Goal: Information Seeking & Learning: Understand process/instructions

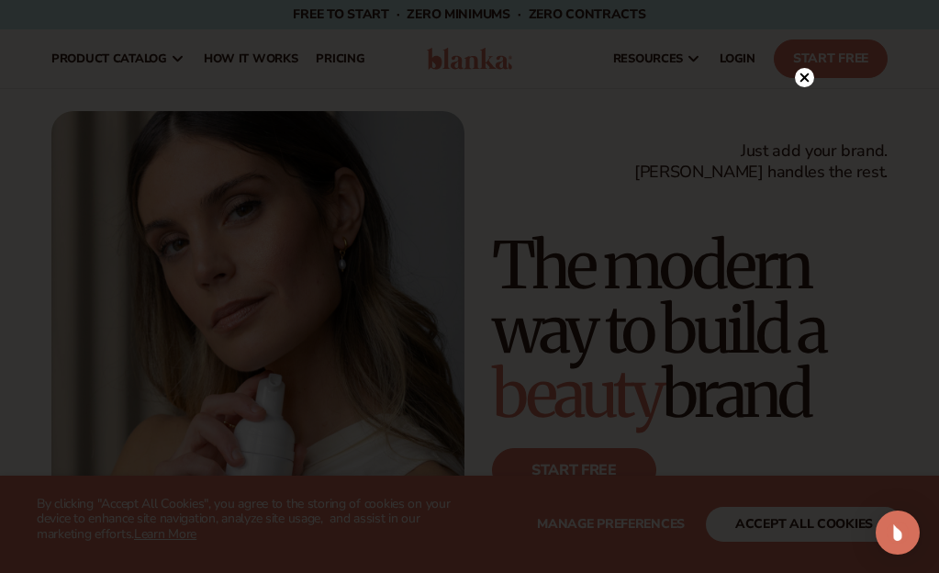
click at [807, 82] on circle at bounding box center [804, 77] width 19 height 19
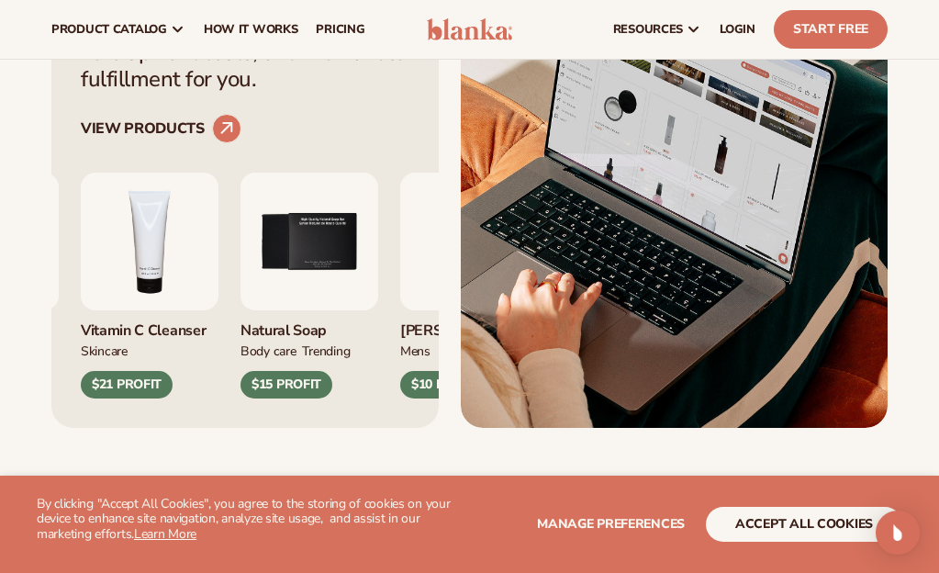
scroll to position [703, 0]
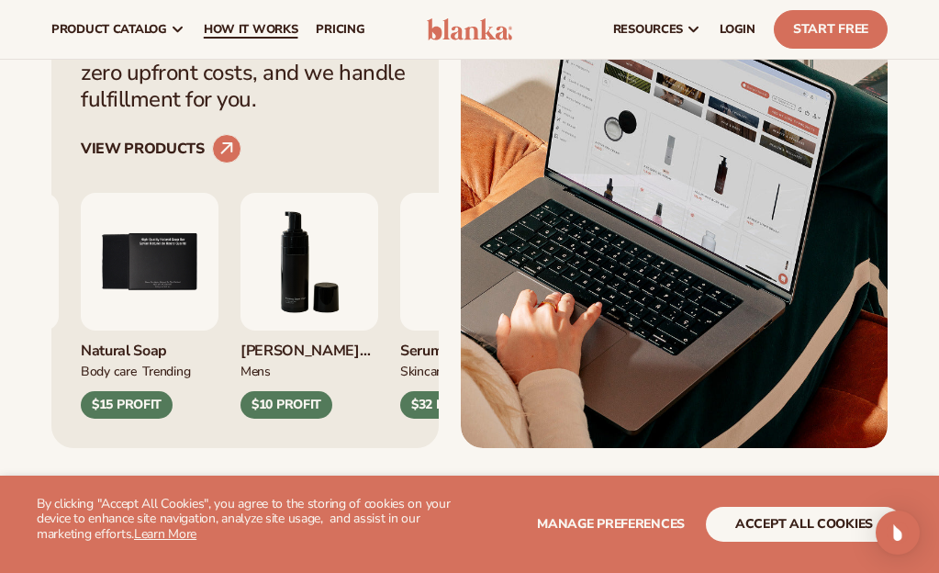
click at [234, 27] on span "How It Works" at bounding box center [251, 29] width 95 height 15
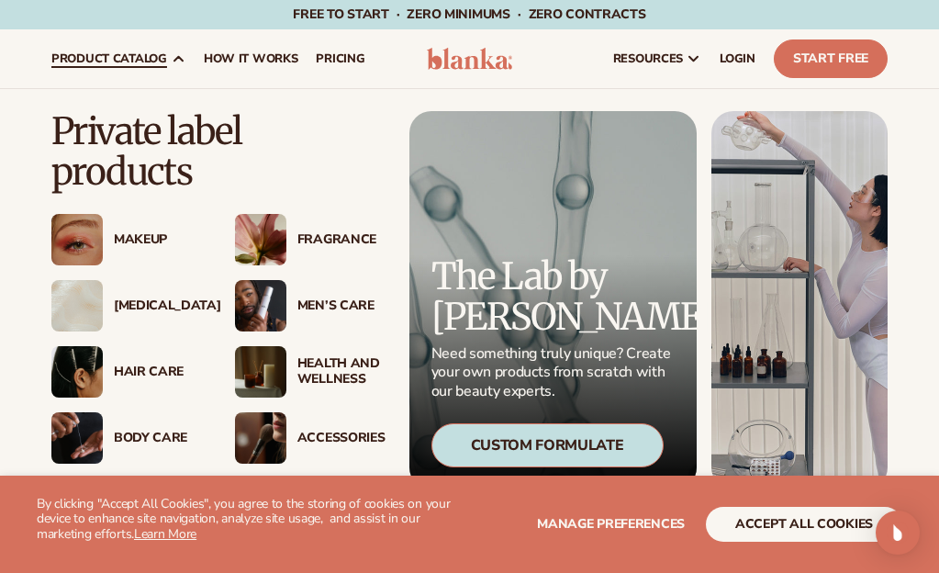
click at [265, 304] on img at bounding box center [260, 305] width 51 height 51
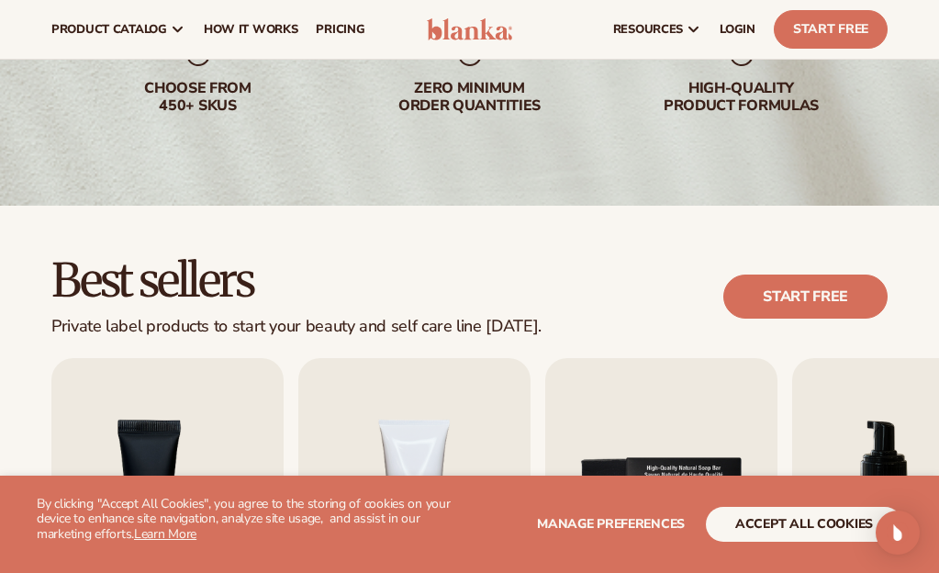
scroll to position [284, 0]
